Goal: Check status: Check status

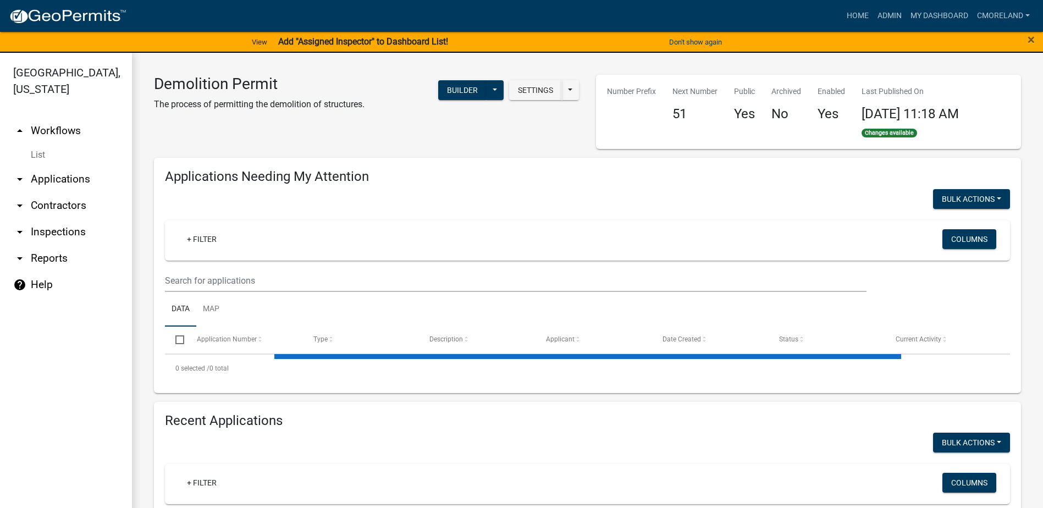
select select "3: 100"
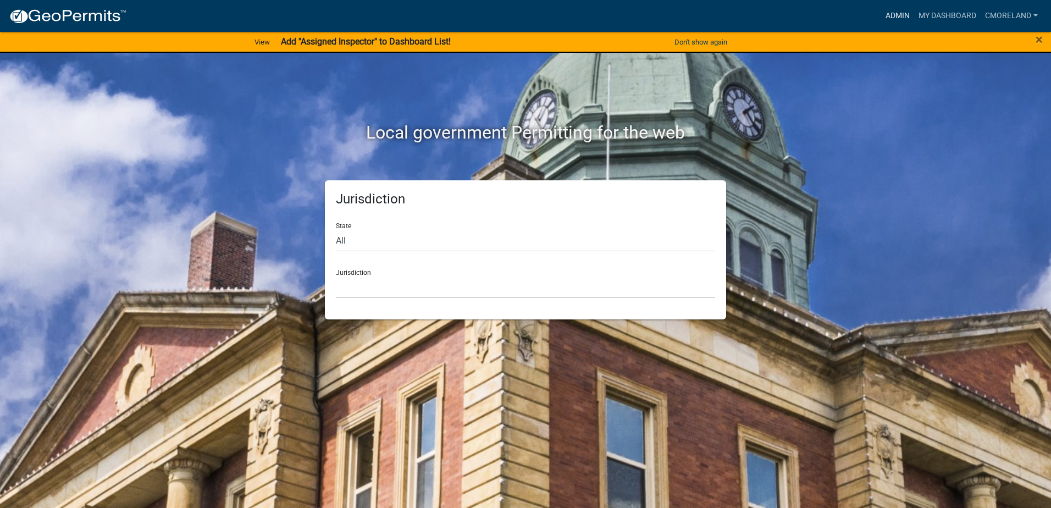
click at [896, 15] on link "Admin" at bounding box center [897, 15] width 33 height 21
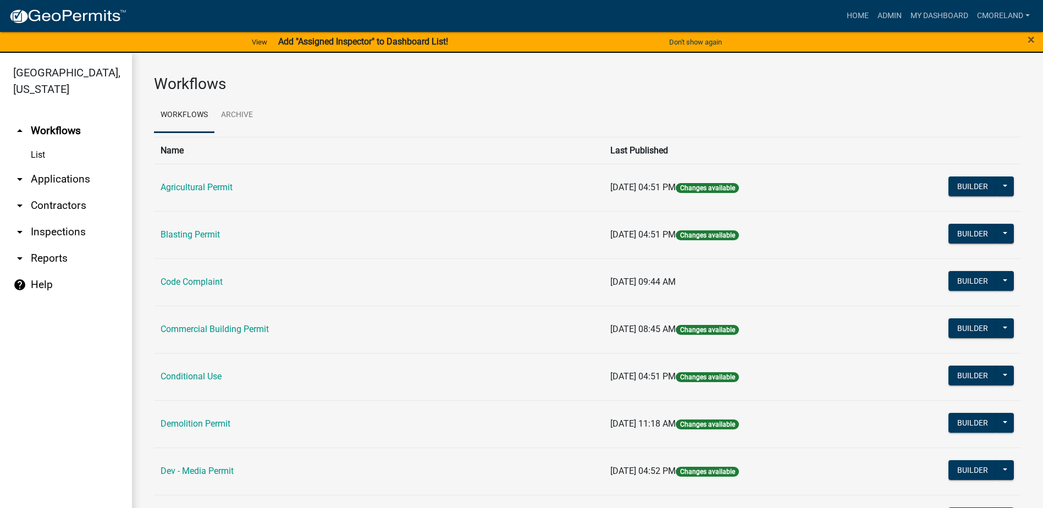
click at [59, 231] on link "arrow_drop_down Inspections" at bounding box center [66, 232] width 132 height 26
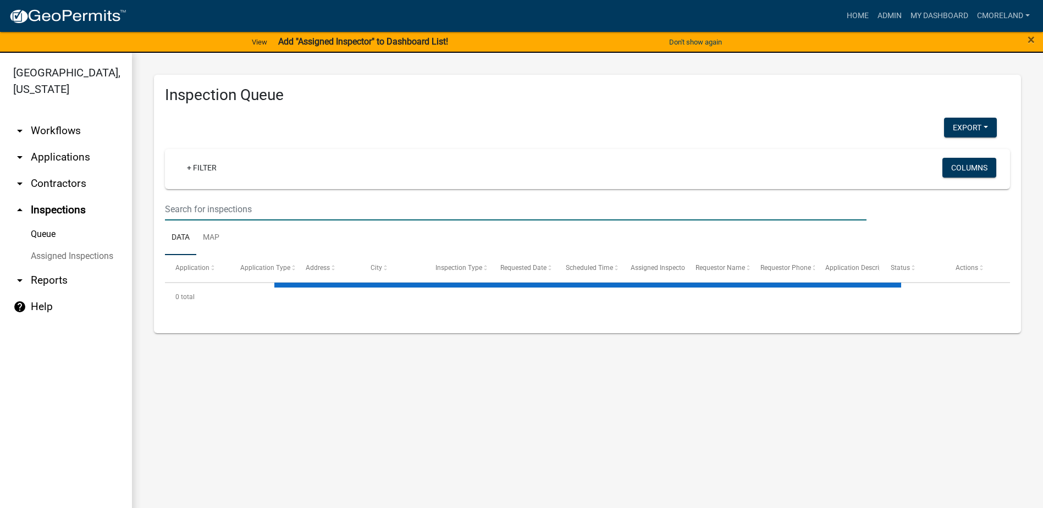
click at [177, 205] on input "text" at bounding box center [516, 209] width 702 height 23
select select "2: 50"
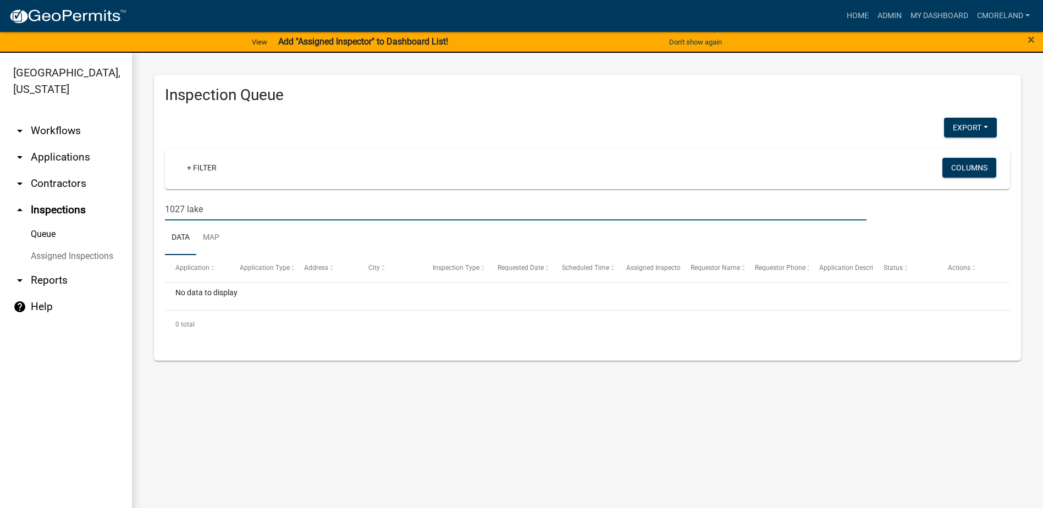
type input "1027 lake o"
select select "2: 50"
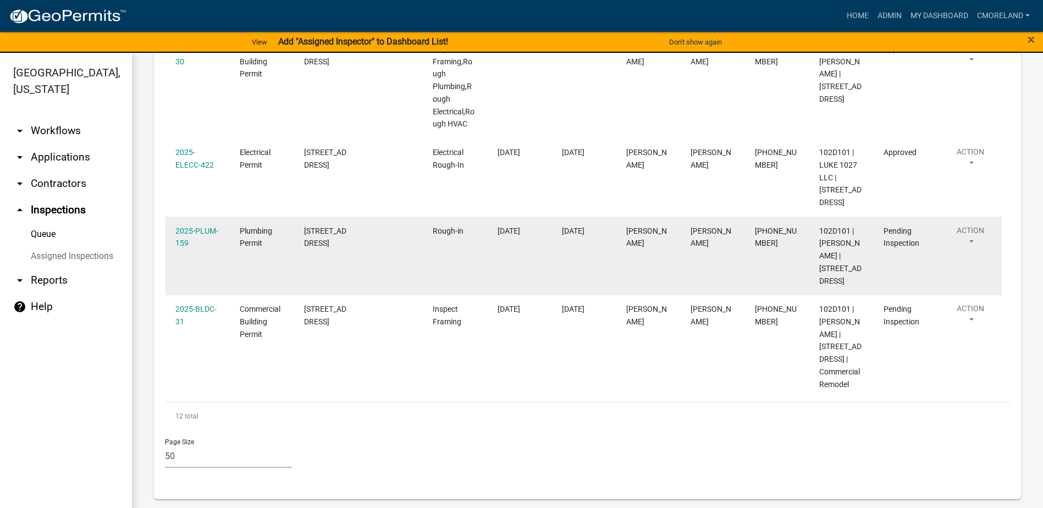
scroll to position [962, 0]
type input "1027 lake oconee"
click at [200, 227] on link "2025-PLUM-159" at bounding box center [196, 237] width 43 height 21
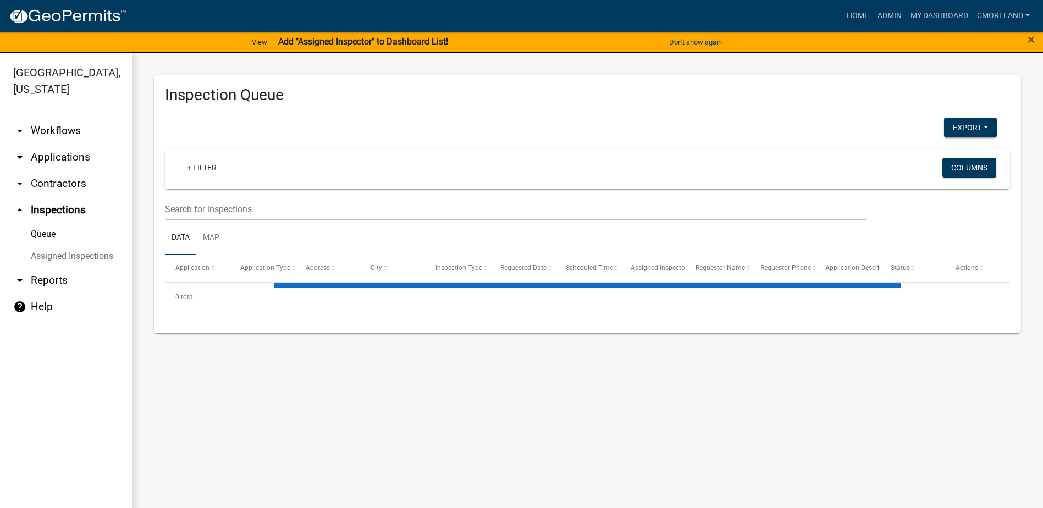
select select "2: 50"
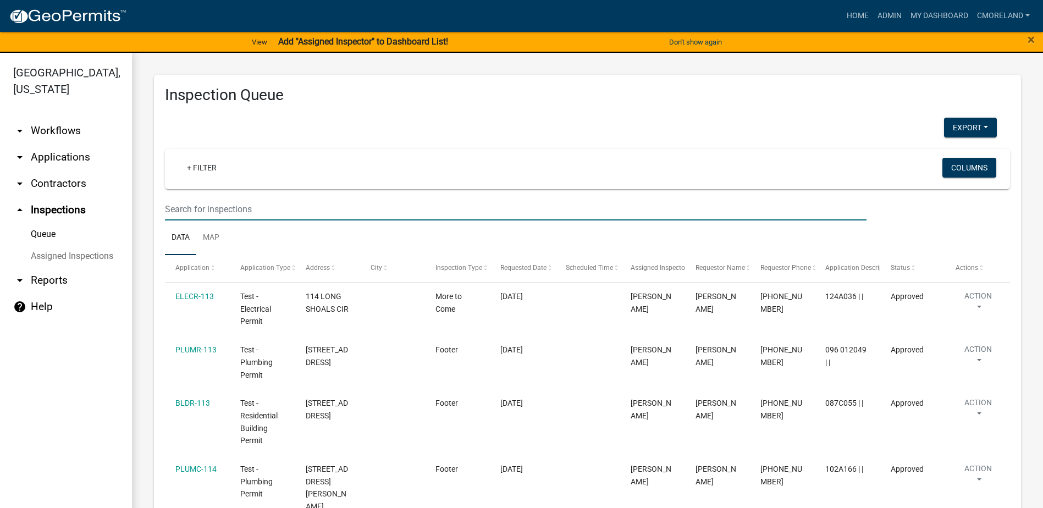
click at [236, 210] on input "text" at bounding box center [516, 209] width 702 height 23
type input "1027 lake oconee"
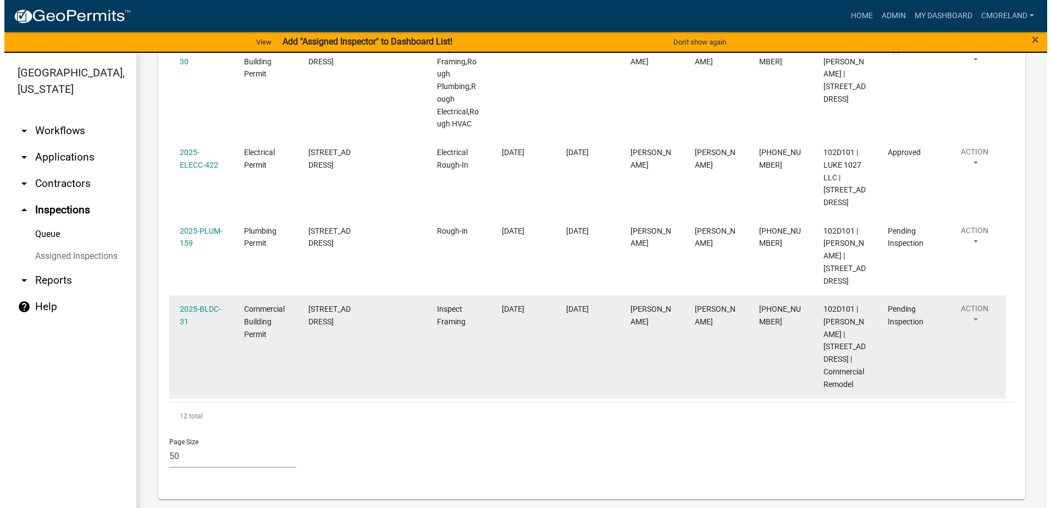
scroll to position [935, 0]
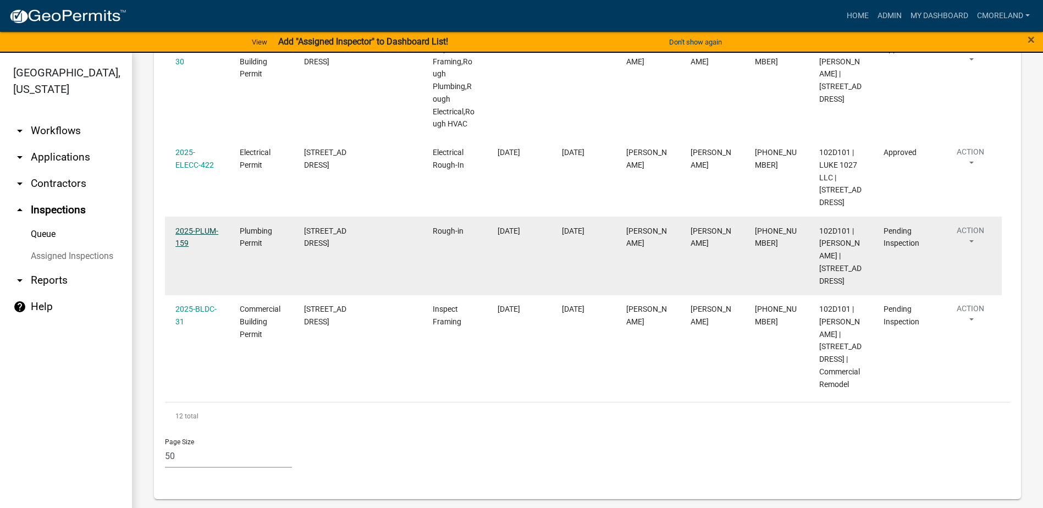
click at [210, 227] on link "2025-PLUM-159" at bounding box center [196, 237] width 43 height 21
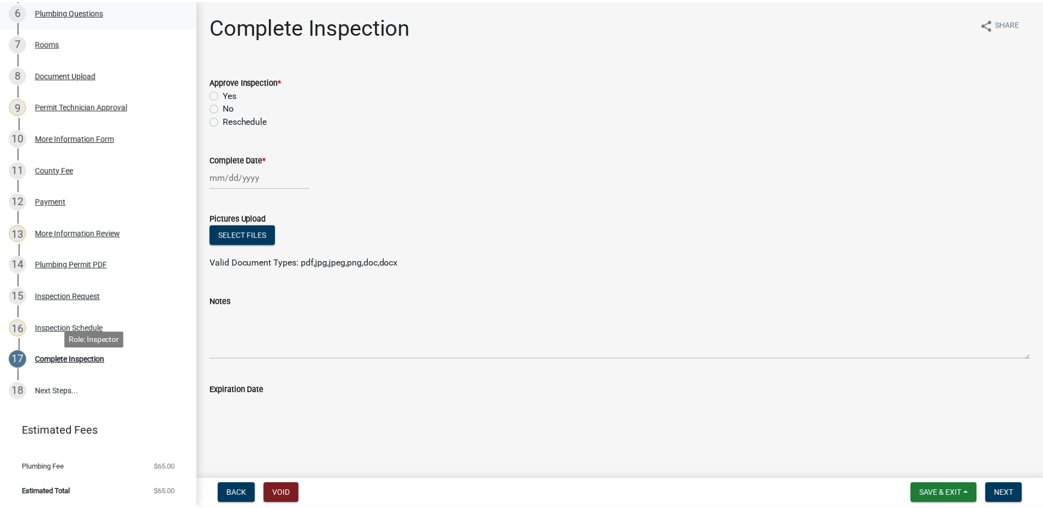
scroll to position [350, 0]
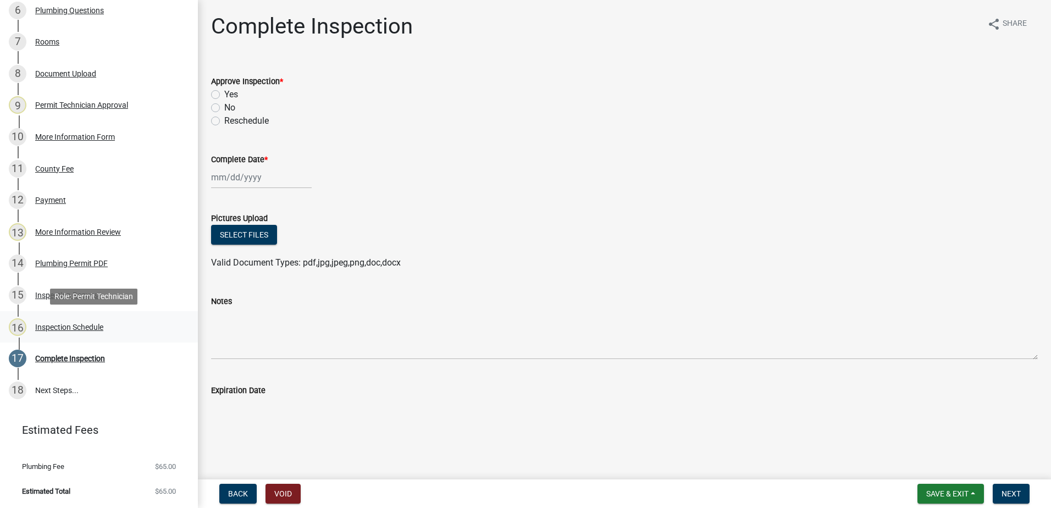
click at [72, 328] on div "Inspection Schedule" at bounding box center [69, 327] width 68 height 8
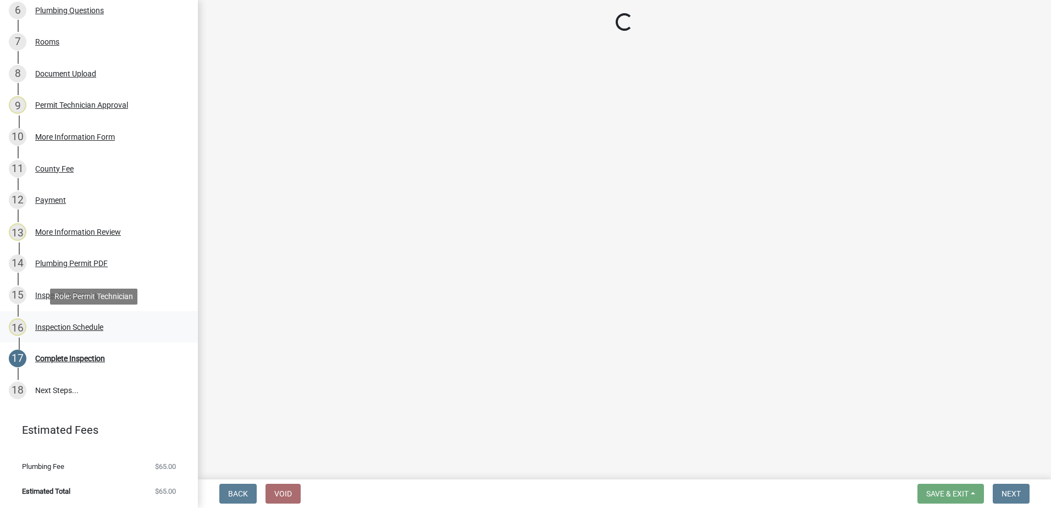
select select "07642ab0-564c-47bb-824b-0ccf2da83593"
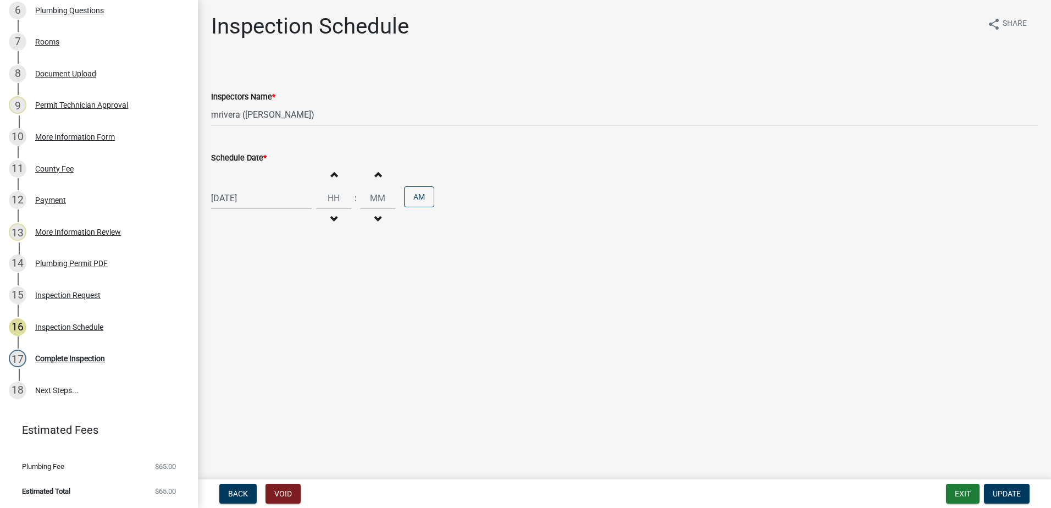
select select "8"
select select "2025"
click at [269, 201] on div "08/13/2025 Jan Feb Mar Apr May Jun Jul Aug Sep Oct Nov Dec 1525 1526 1527 1528 …" at bounding box center [261, 198] width 101 height 23
click at [277, 294] on div "14" at bounding box center [275, 292] width 18 height 18
type input "08/14/2025"
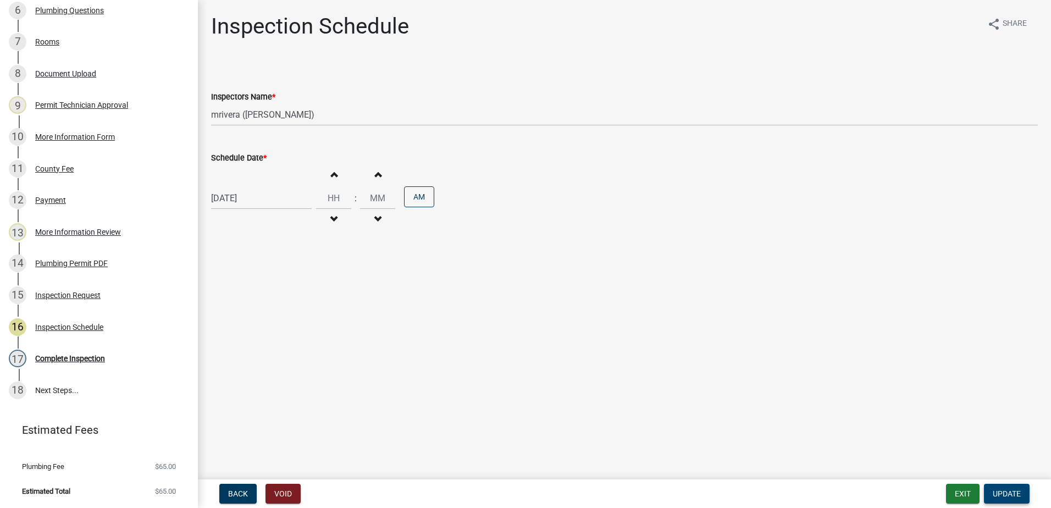
click at [1007, 494] on span "Update" at bounding box center [1007, 493] width 28 height 9
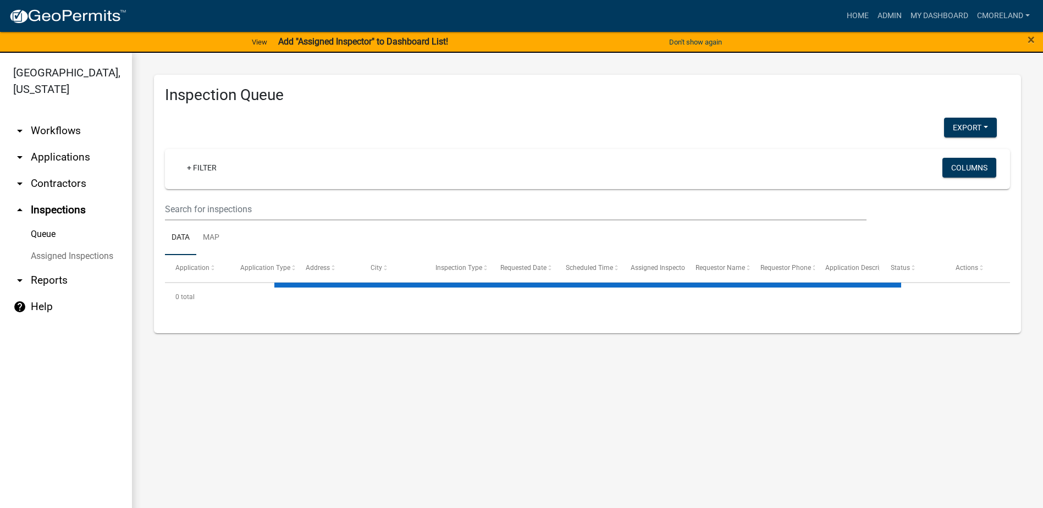
select select "2: 50"
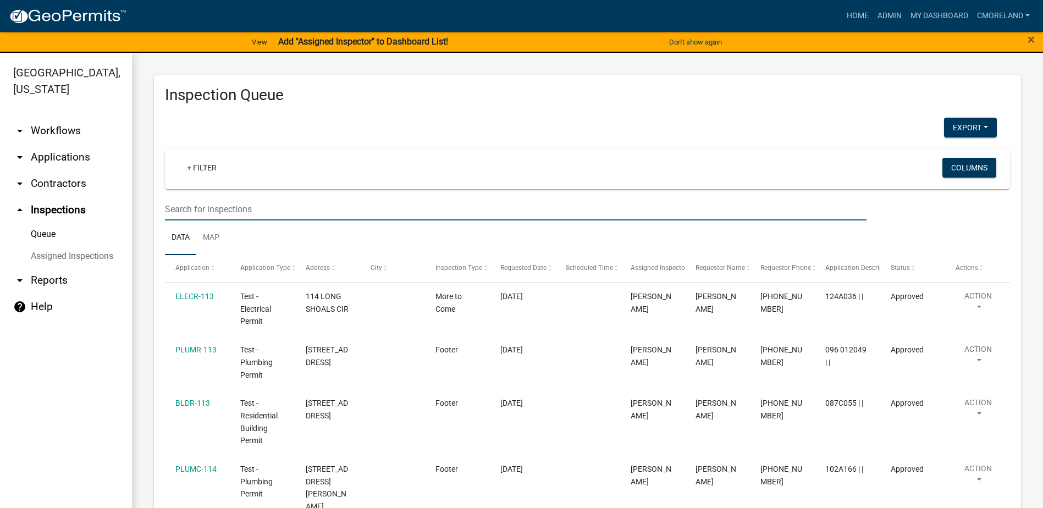
click at [212, 208] on input "text" at bounding box center [516, 209] width 702 height 23
type input "1027 lake oconee"
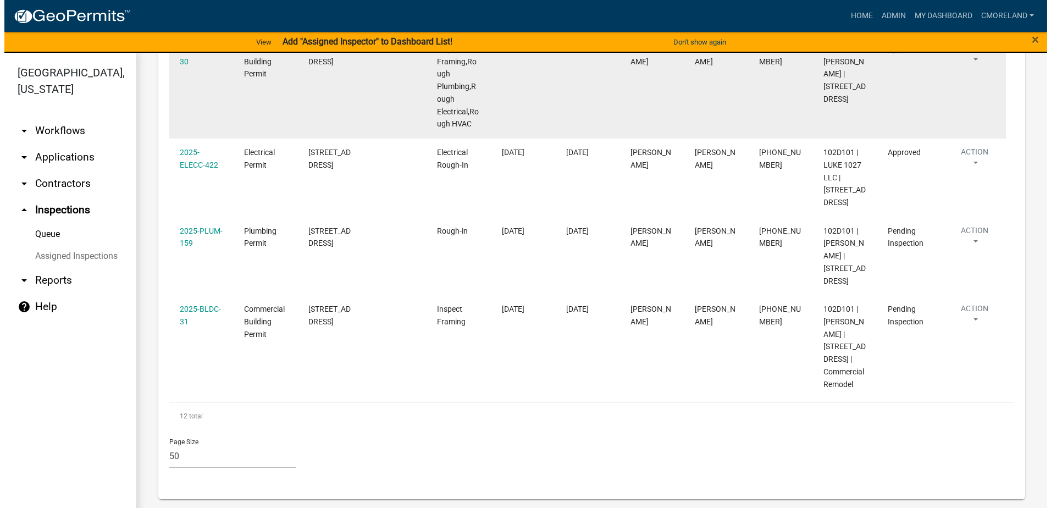
scroll to position [935, 0]
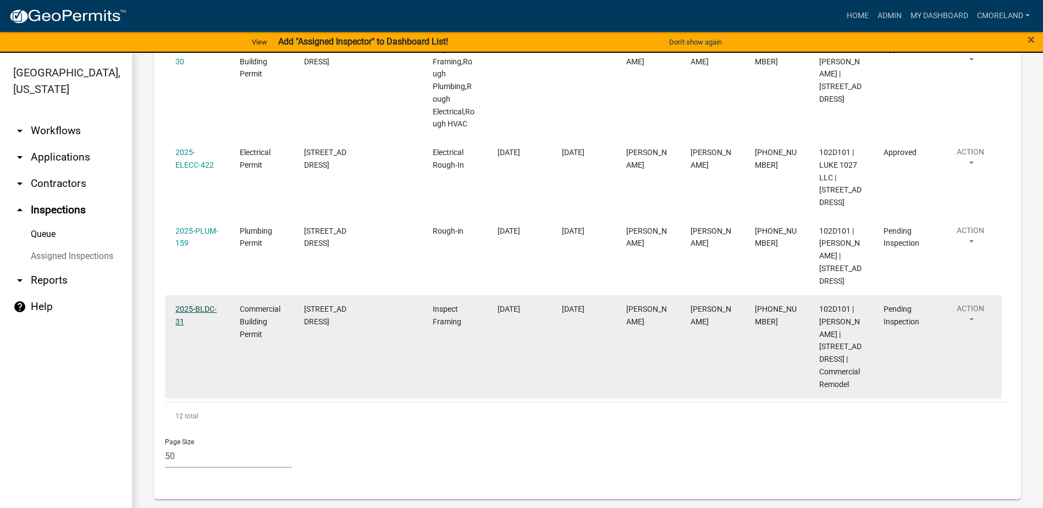
click at [199, 312] on link "2025-BLDC-31" at bounding box center [195, 315] width 41 height 21
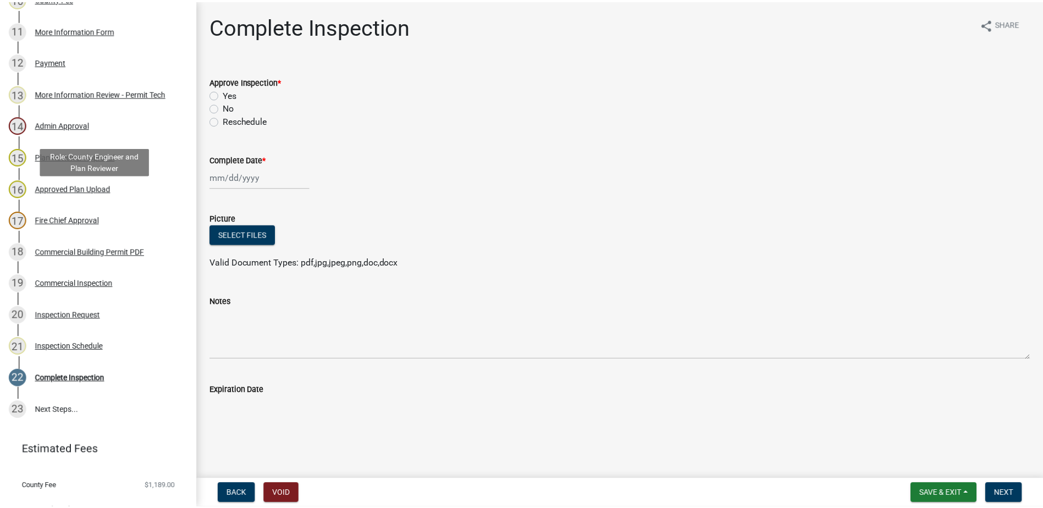
scroll to position [495, 0]
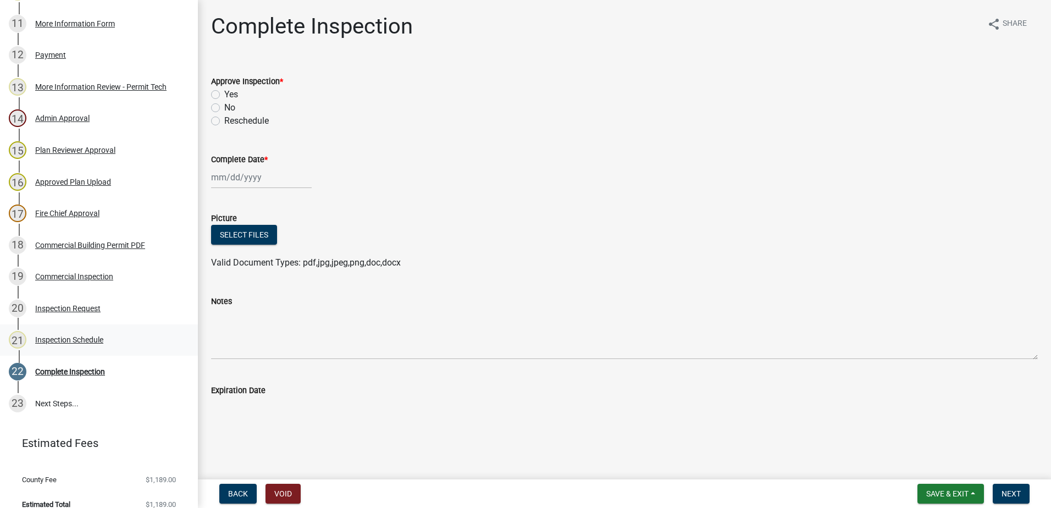
click at [81, 344] on div "Inspection Schedule" at bounding box center [69, 340] width 68 height 8
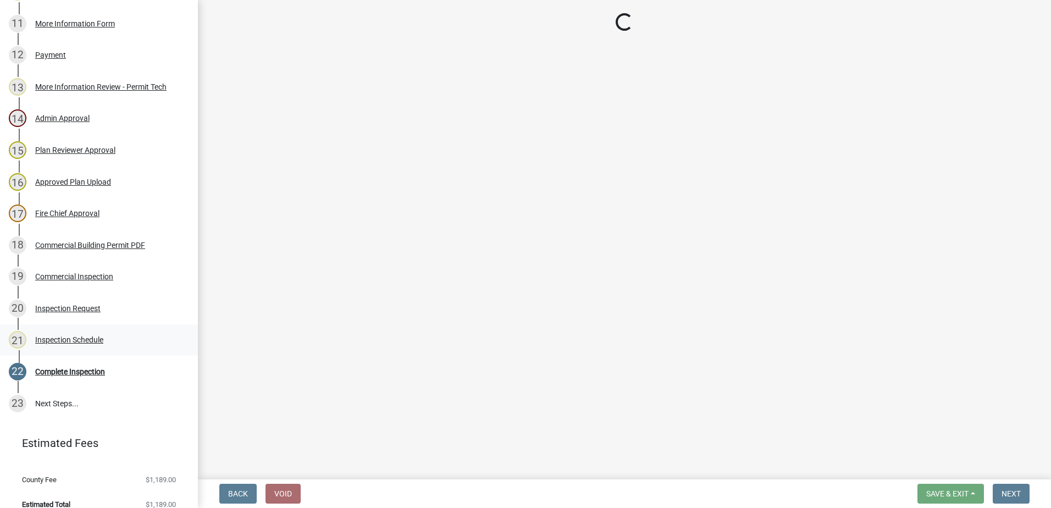
select select "07642ab0-564c-47bb-824b-0ccf2da83593"
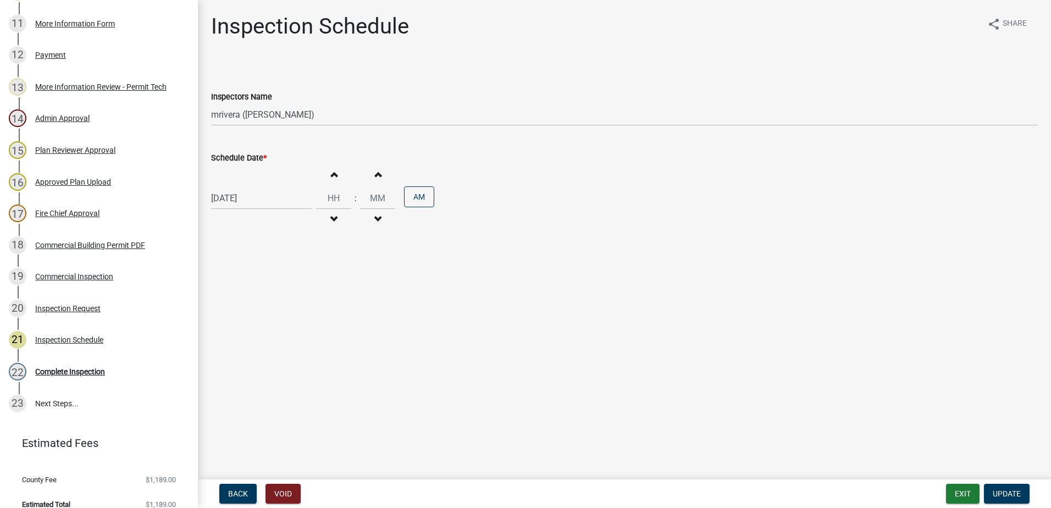
click at [283, 200] on div "08/13/2025" at bounding box center [261, 198] width 101 height 23
select select "8"
select select "2025"
click at [279, 290] on div "14" at bounding box center [275, 292] width 18 height 18
type input "08/14/2025"
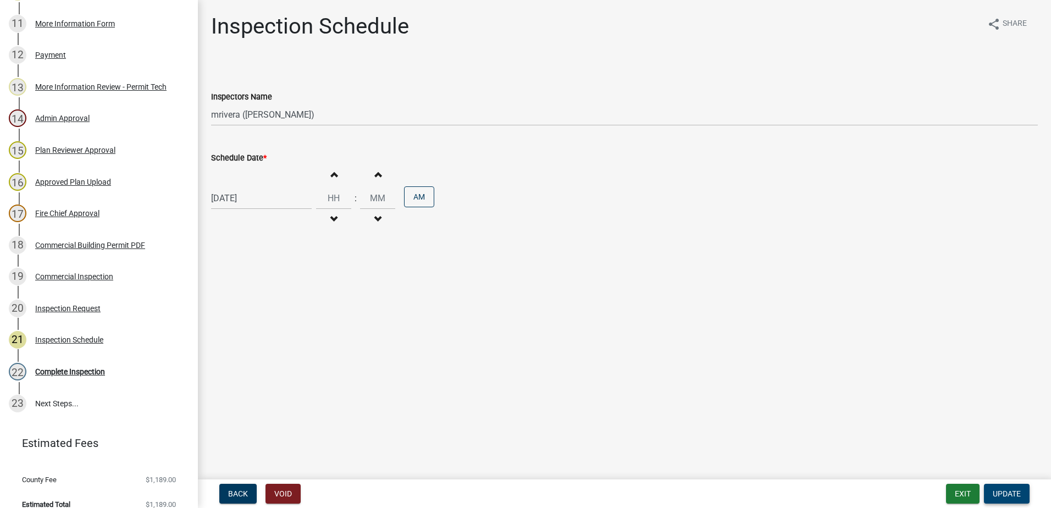
click at [1014, 491] on span "Update" at bounding box center [1007, 493] width 28 height 9
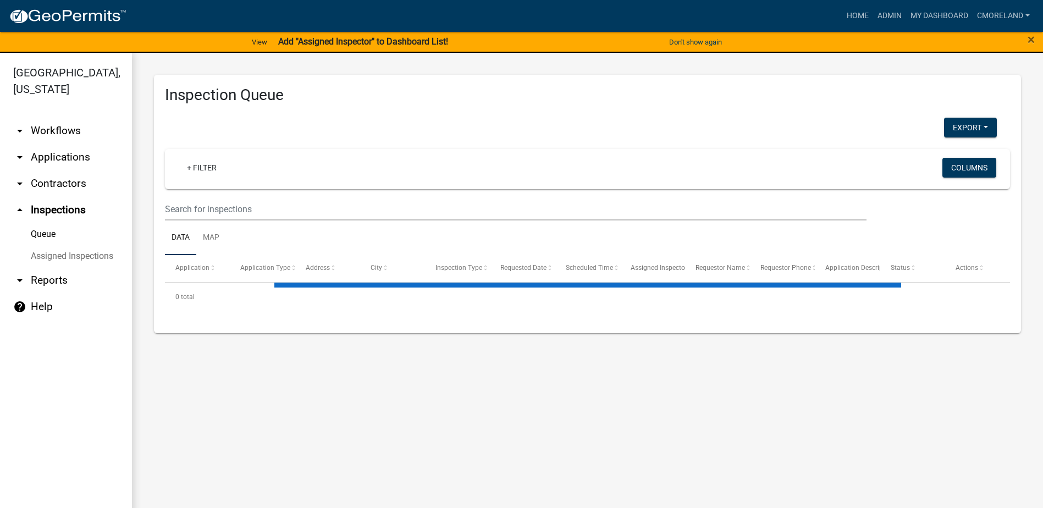
select select "2: 50"
